Goal: Task Accomplishment & Management: Complete application form

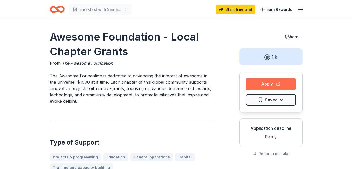
click at [268, 80] on button "Apply" at bounding box center [271, 84] width 50 height 12
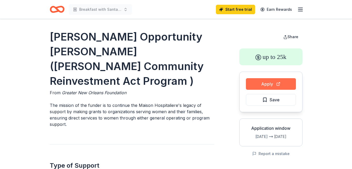
click at [266, 85] on button "Apply" at bounding box center [271, 84] width 50 height 12
